Goal: Task Accomplishment & Management: Use online tool/utility

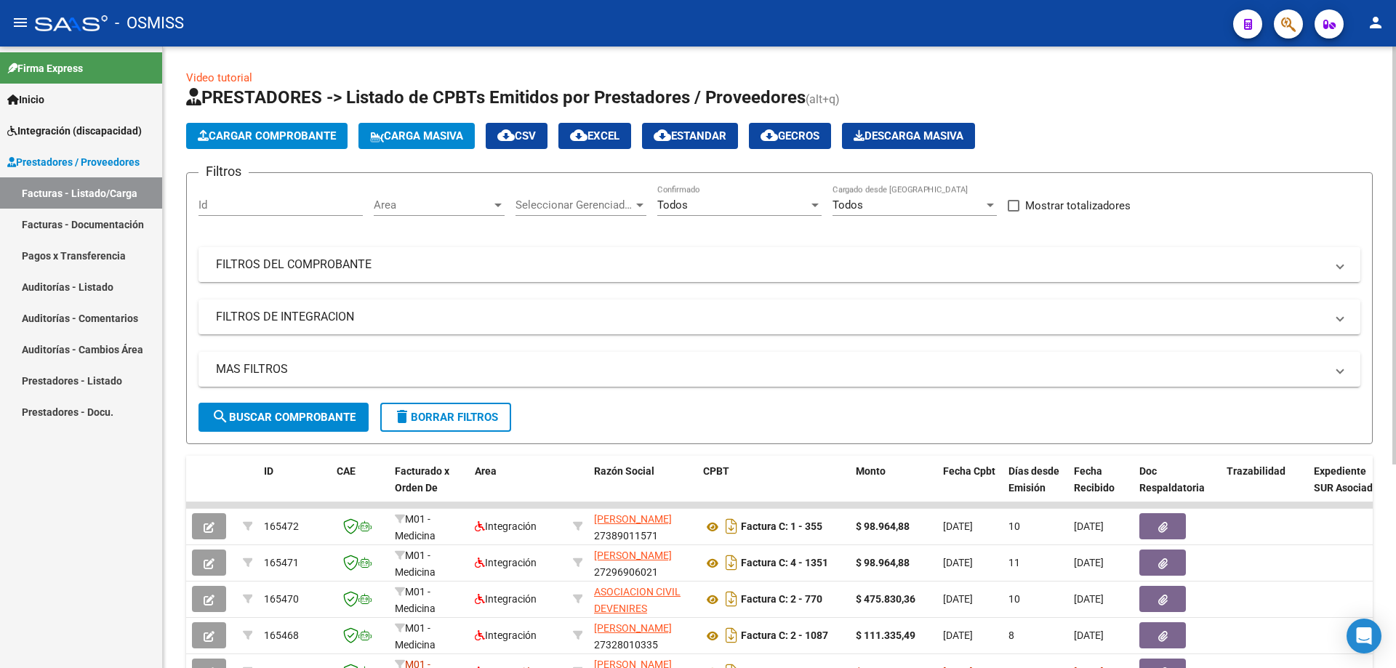
click at [255, 262] on mat-panel-title "FILTROS DEL COMPROBANTE" at bounding box center [771, 265] width 1110 height 16
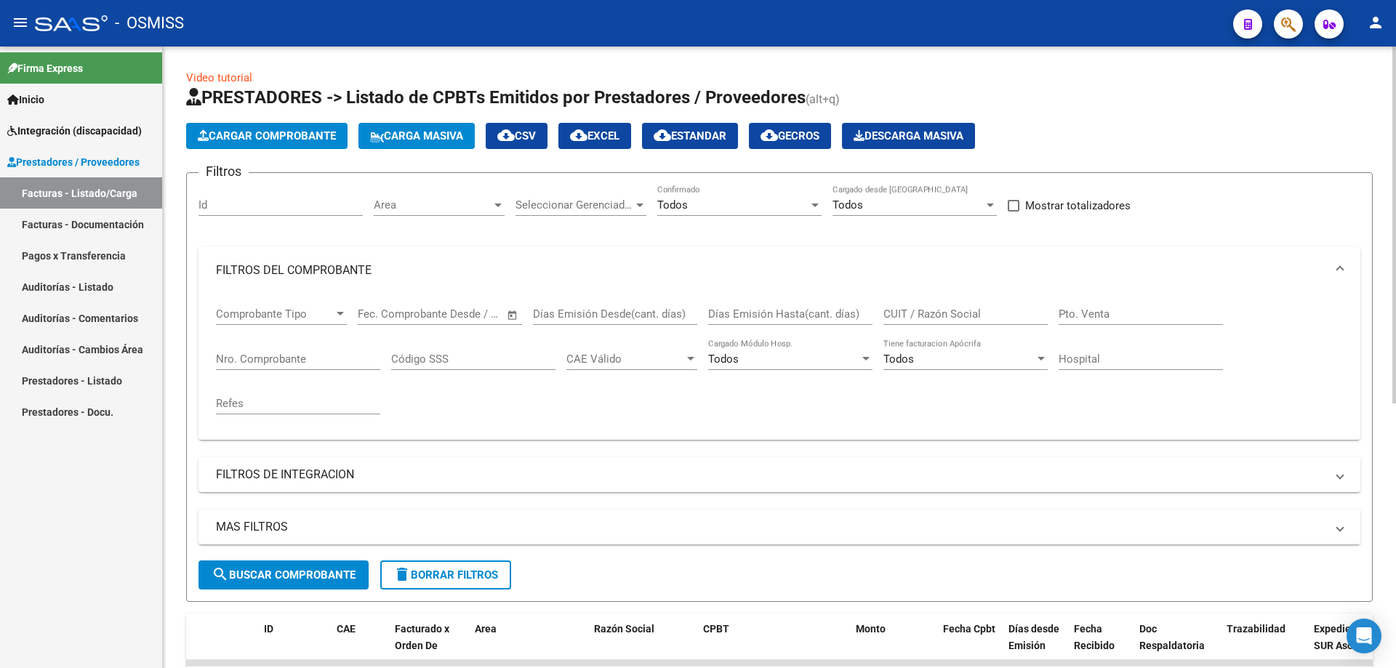
click at [260, 356] on input "Nro. Comprobante" at bounding box center [298, 359] width 164 height 13
type input "3764"
click at [304, 589] on form "Filtros Id Area Area Seleccionar Gerenciador Seleccionar Gerenciador Todos Conf…" at bounding box center [779, 387] width 1187 height 430
click at [303, 579] on span "search Buscar Comprobante" at bounding box center [284, 575] width 144 height 13
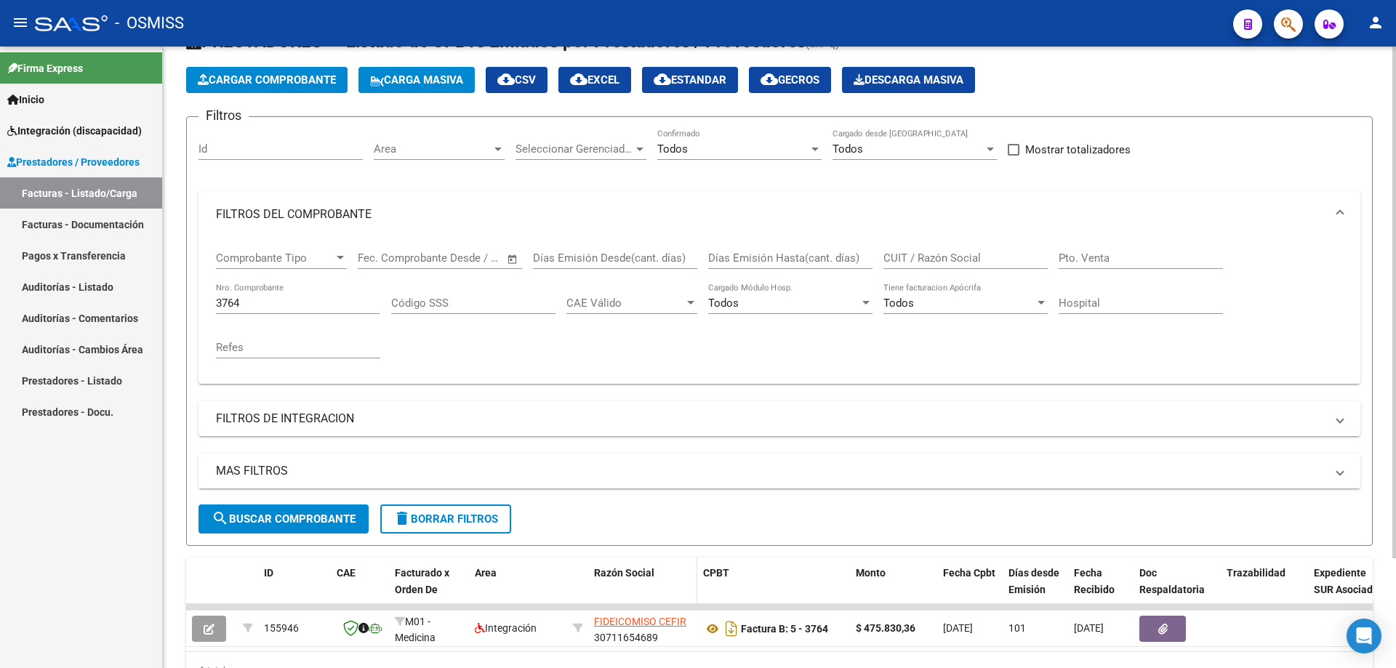
scroll to position [134, 0]
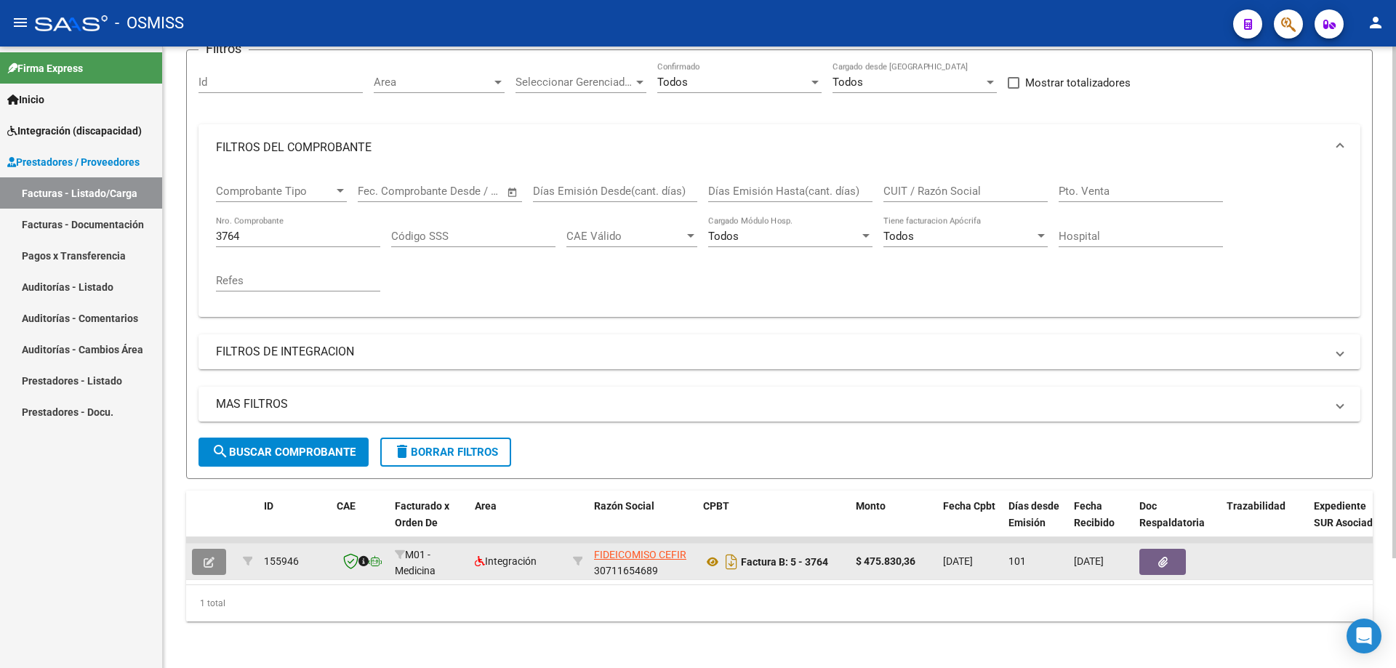
click at [210, 557] on icon "button" at bounding box center [209, 562] width 11 height 11
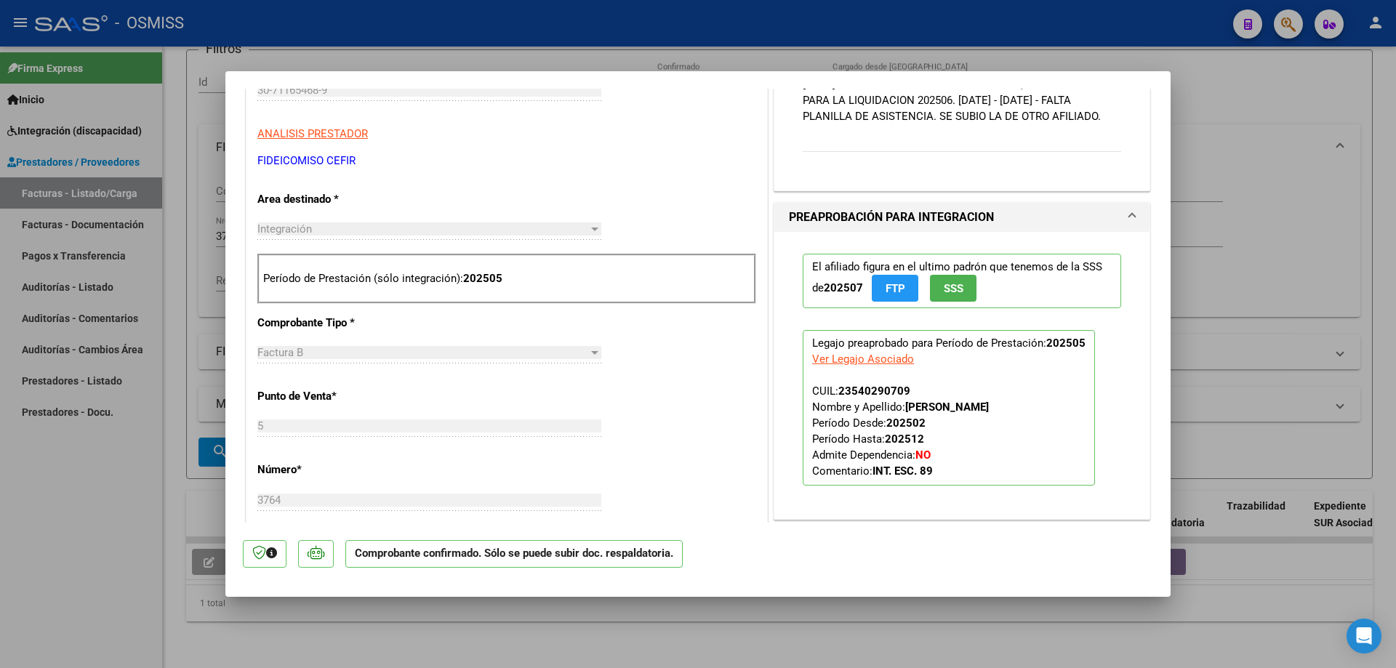
scroll to position [57, 0]
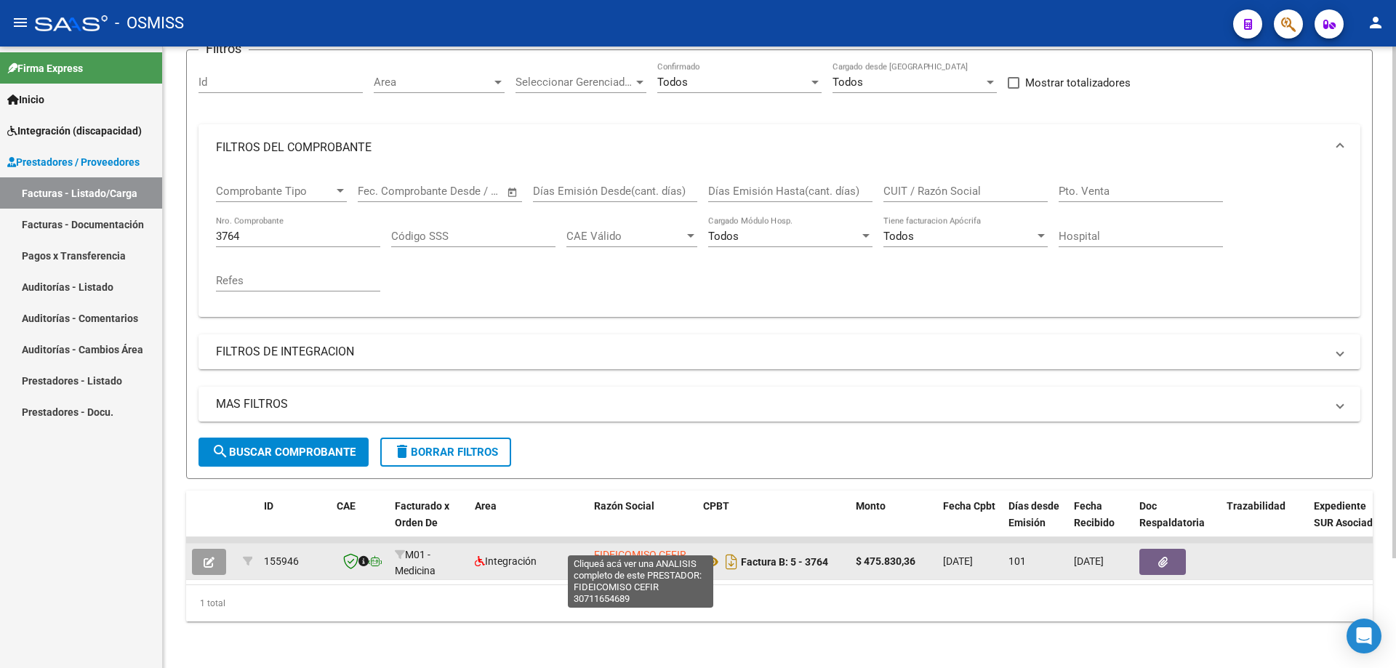
click at [612, 549] on span "FIDEICOMISO CEFIR" at bounding box center [640, 555] width 92 height 12
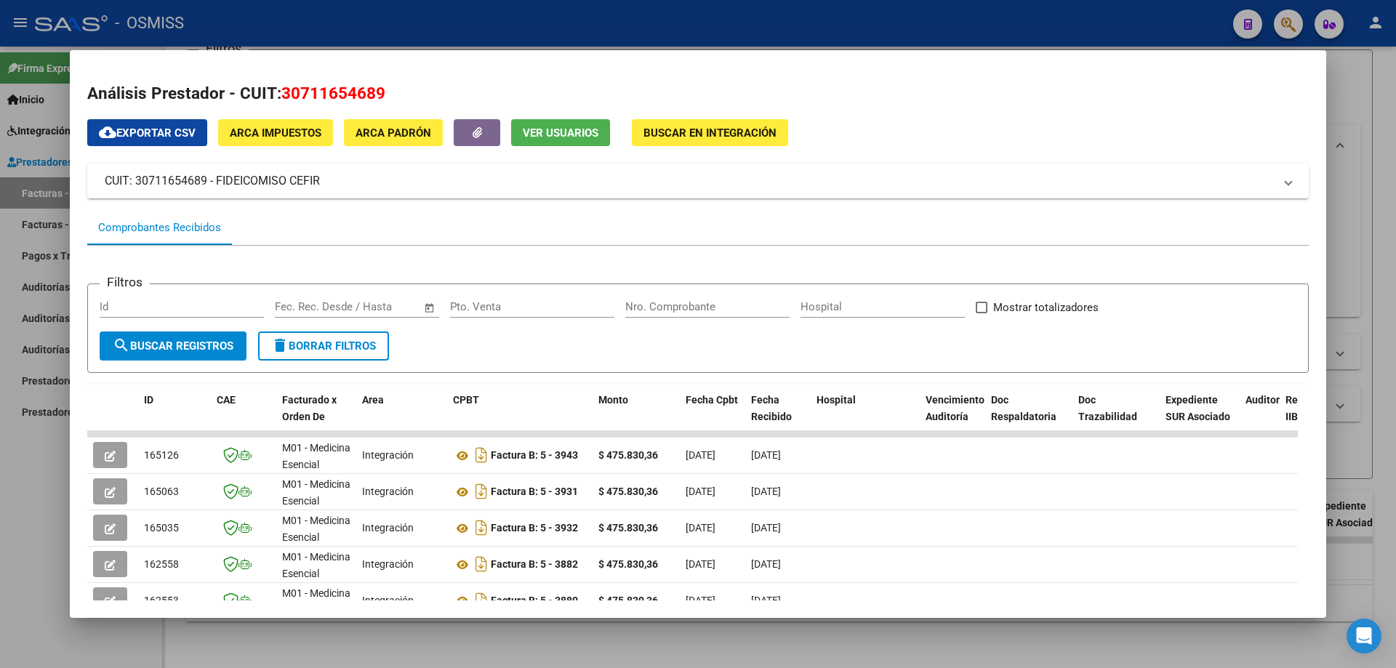
drag, startPoint x: 285, startPoint y: 87, endPoint x: 395, endPoint y: 89, distance: 109.9
click at [395, 89] on h2 "Análisis Prestador - CUIT: 30711654689" at bounding box center [698, 93] width 1222 height 25
copy span "30711654689"
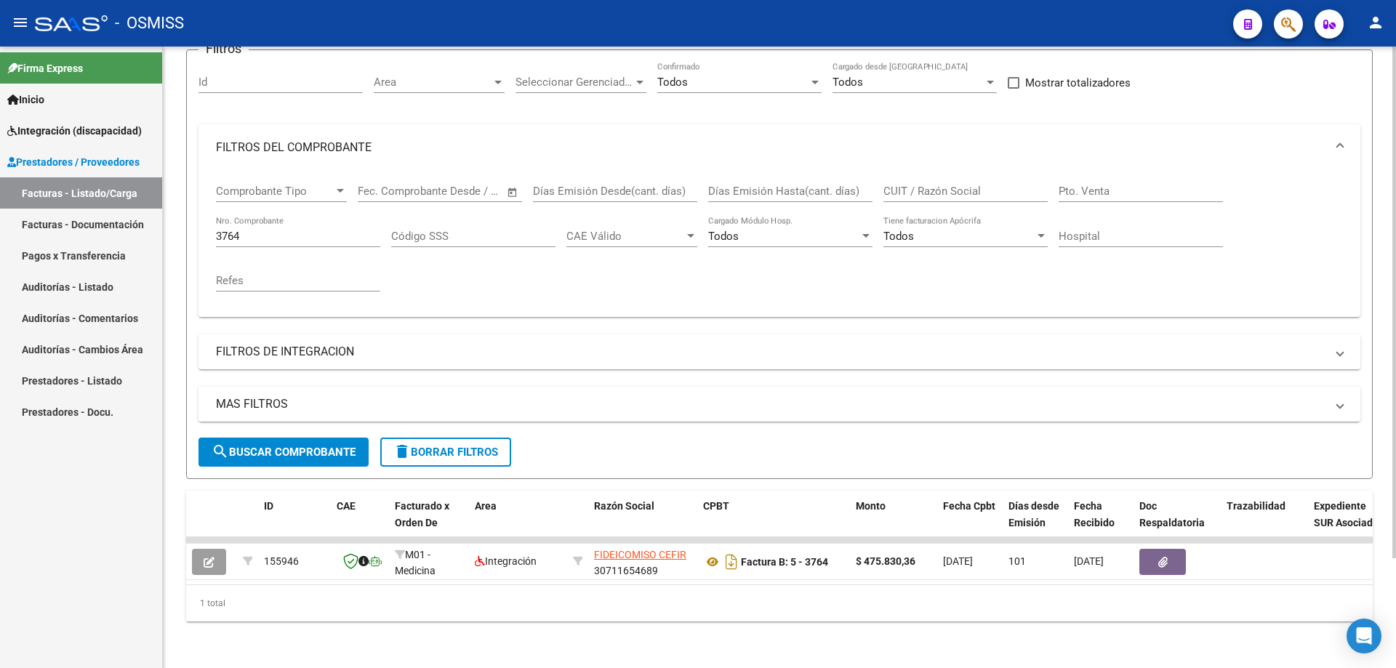
scroll to position [0, 0]
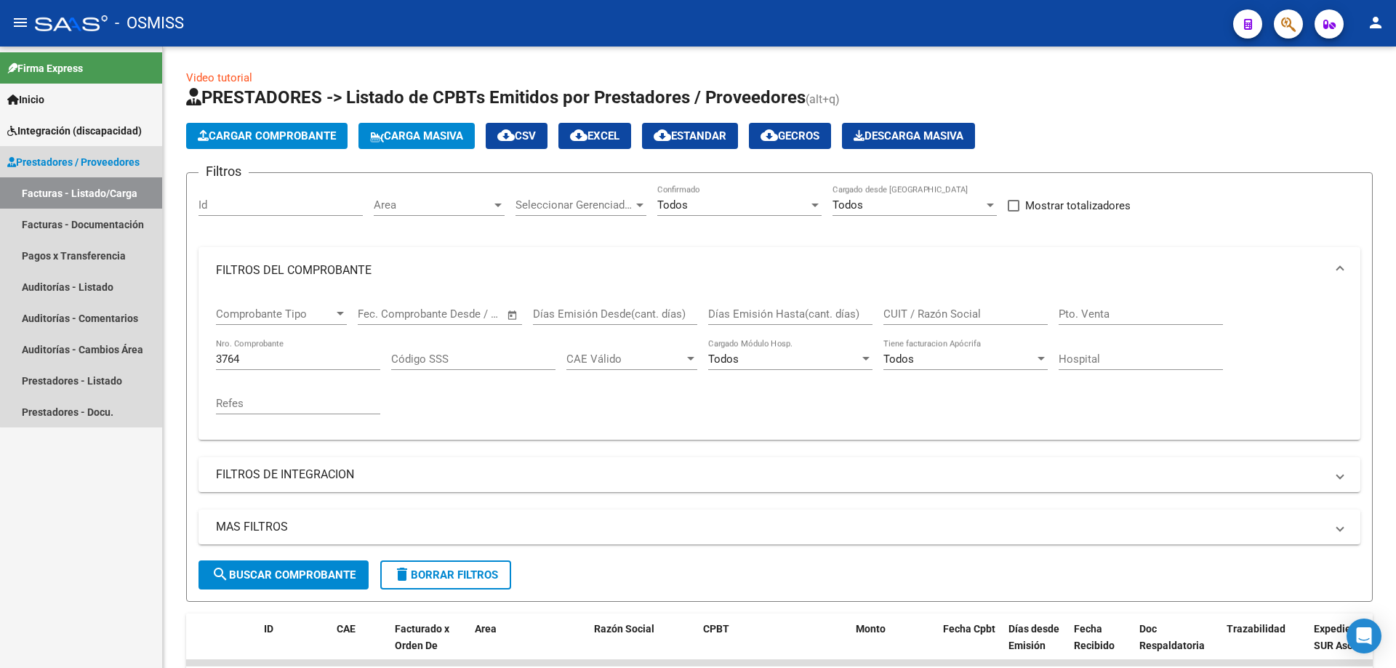
click at [99, 199] on link "Facturas - Listado/Carga" at bounding box center [81, 192] width 162 height 31
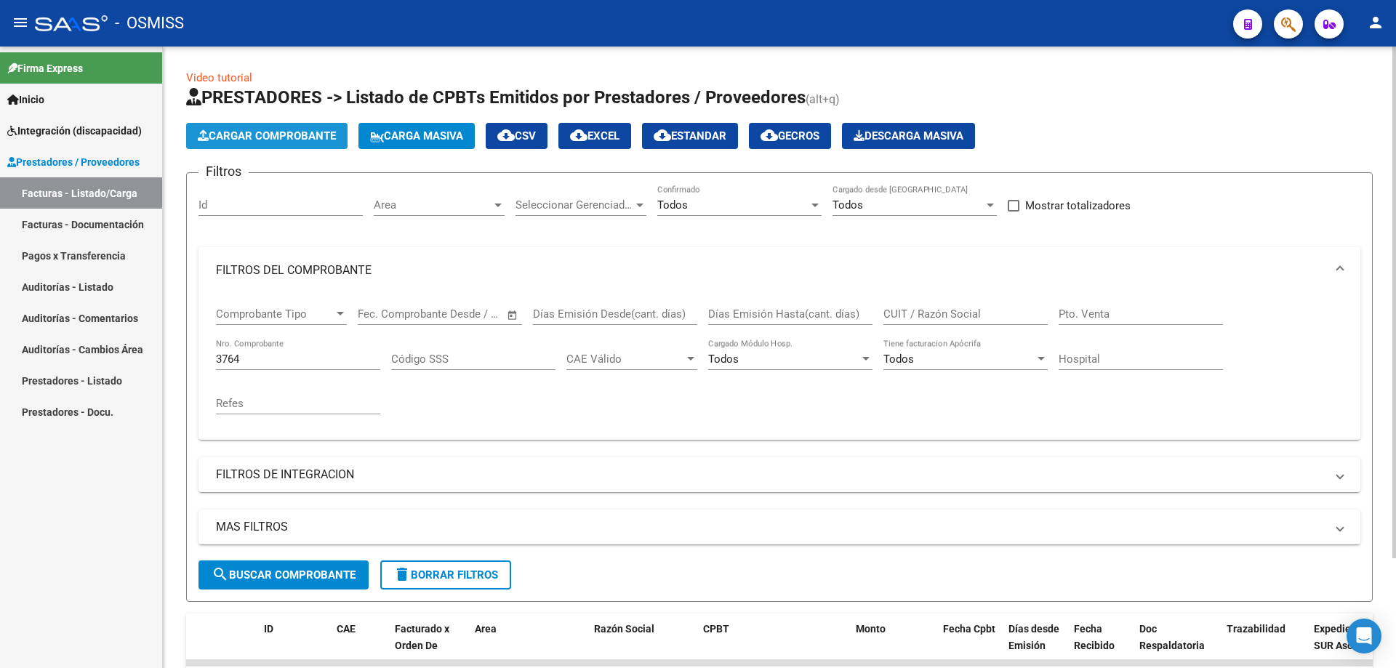
click at [281, 137] on span "Cargar Comprobante" at bounding box center [267, 135] width 138 height 13
click at [415, 142] on span "Carga Masiva" at bounding box center [416, 135] width 93 height 13
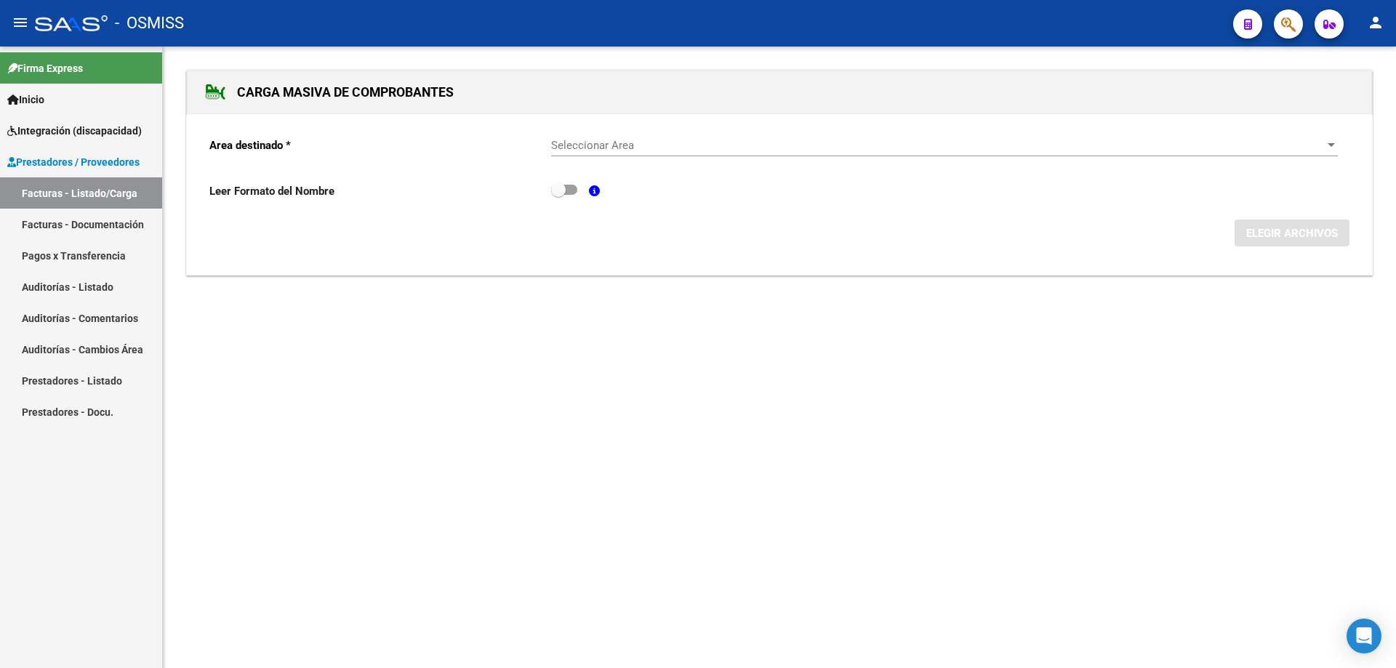
click at [603, 152] on div "Seleccionar Area Seleccionar Area" at bounding box center [944, 140] width 787 height 31
